Goal: Check status: Check status

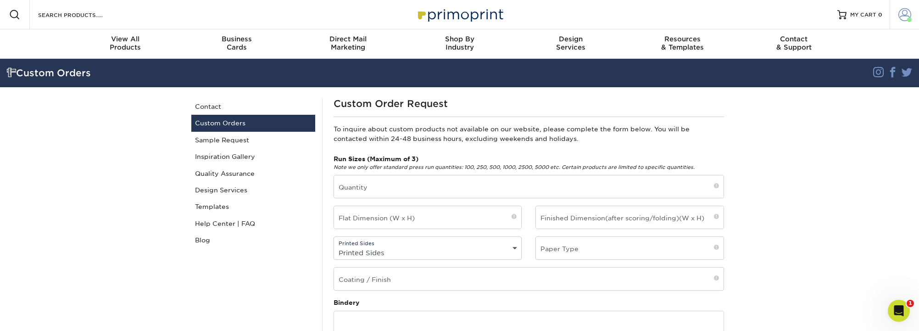
click at [905, 10] on span at bounding box center [905, 14] width 13 height 13
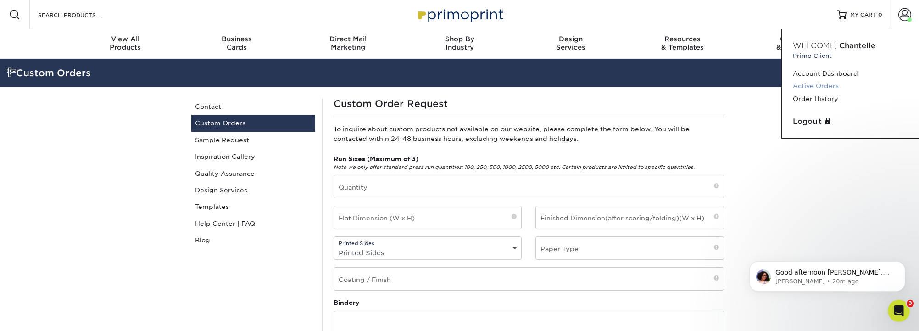
click at [820, 88] on link "Active Orders" at bounding box center [850, 86] width 115 height 12
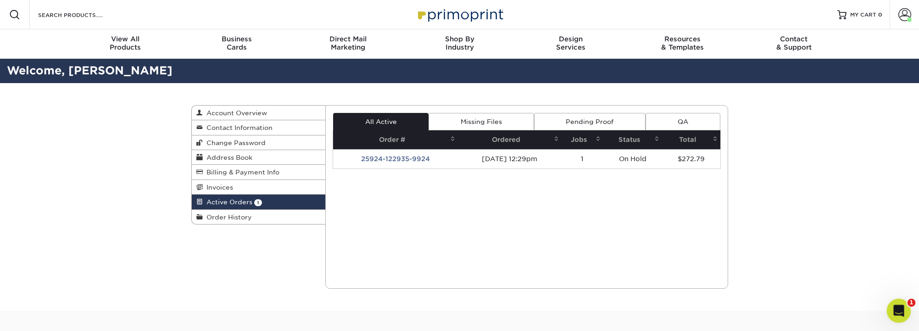
click at [895, 314] on icon "Open Intercom Messenger" at bounding box center [898, 309] width 15 height 15
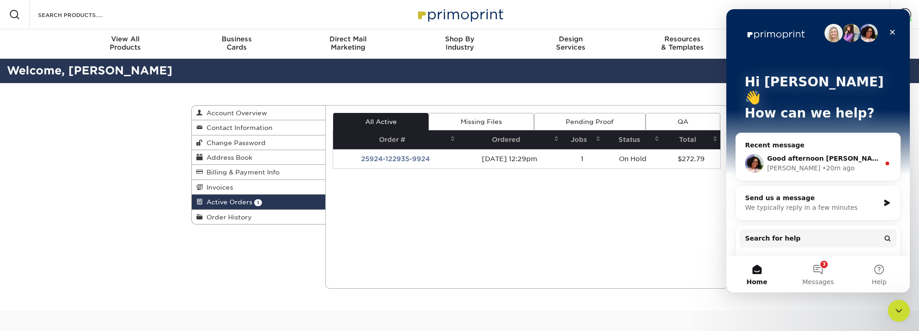
click at [820, 140] on div "Recent message" at bounding box center [818, 145] width 146 height 10
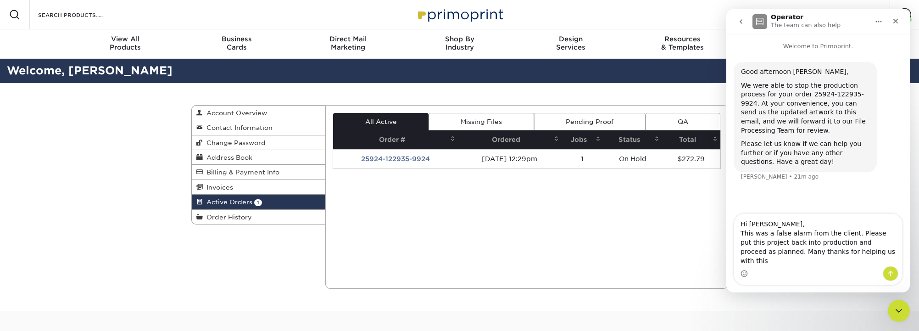
type textarea "Hi [PERSON_NAME], This was a false alarm from the client. Please put this proje…"
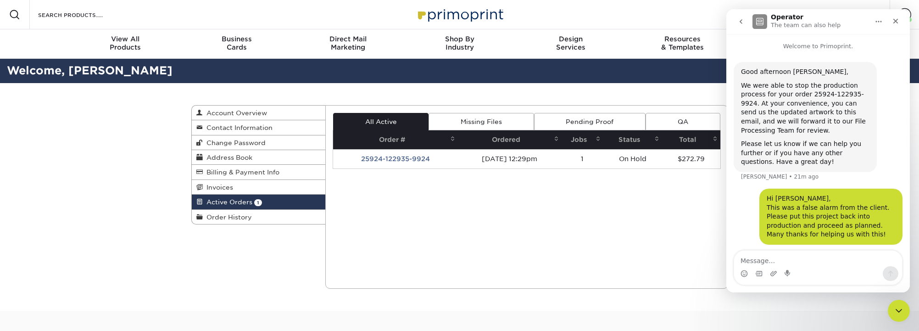
scroll to position [4, 0]
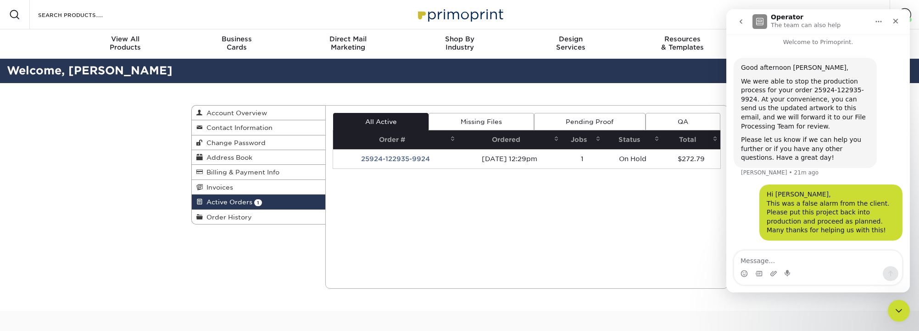
click at [476, 237] on div "Current Orders 1 Active 0 Missing Files" at bounding box center [526, 197] width 403 height 184
click at [561, 224] on div "Current Orders 1 Active 0 Missing Files" at bounding box center [526, 197] width 403 height 184
drag, startPoint x: 233, startPoint y: 204, endPoint x: 240, endPoint y: 208, distance: 8.7
click at [233, 204] on span "Active Orders" at bounding box center [228, 201] width 50 height 7
click at [403, 162] on td "25924-122935-9924" at bounding box center [395, 158] width 125 height 19
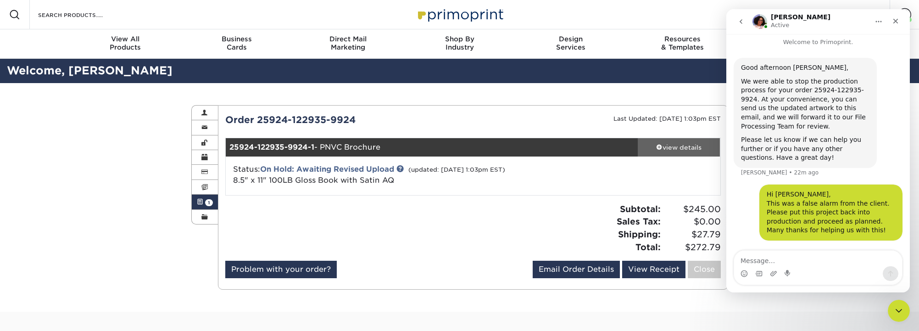
click at [694, 145] on div "view details" at bounding box center [679, 147] width 83 height 9
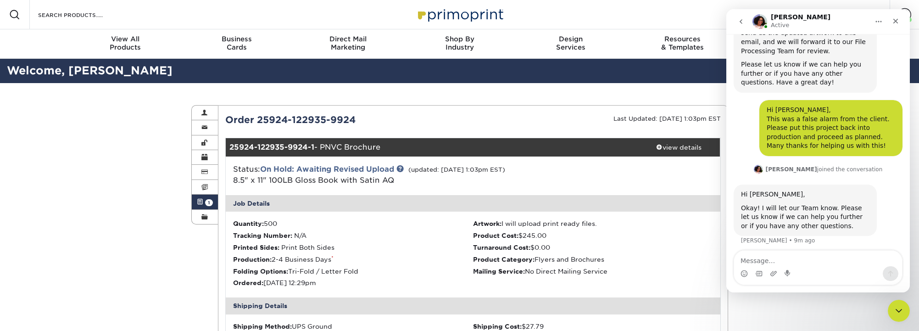
scroll to position [84, 0]
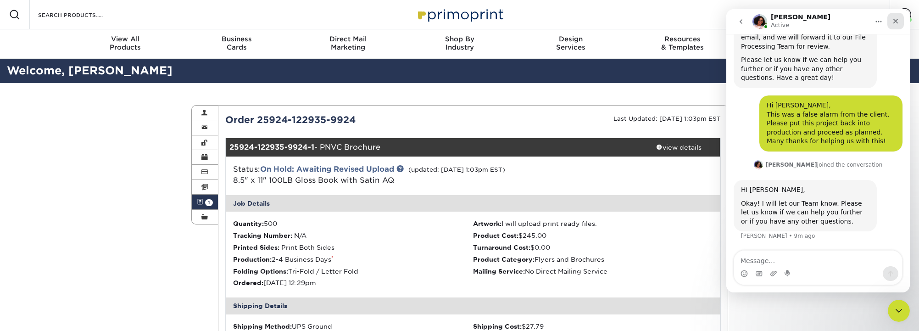
click at [898, 19] on icon "Close" at bounding box center [896, 21] width 5 height 5
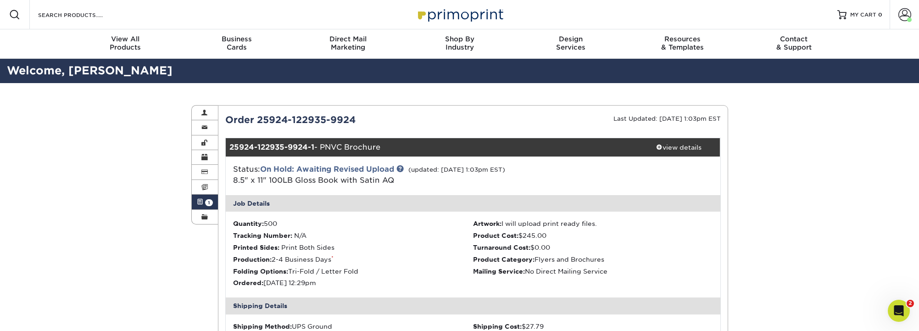
drag, startPoint x: 55, startPoint y: 137, endPoint x: 57, endPoint y: 142, distance: 5.5
